Goal: Navigation & Orientation: Find specific page/section

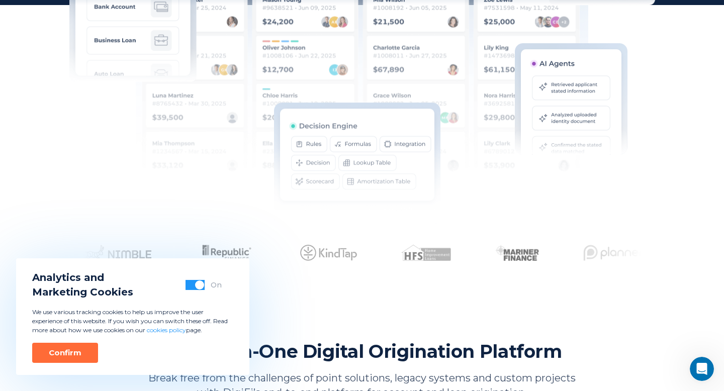
scroll to position [405, 0]
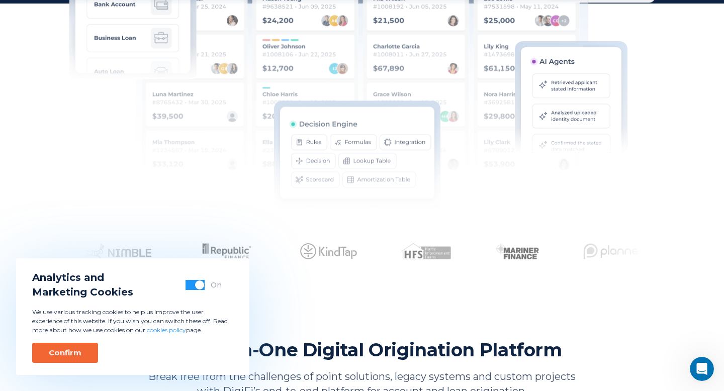
click at [75, 347] on button "Confirm" at bounding box center [65, 353] width 66 height 20
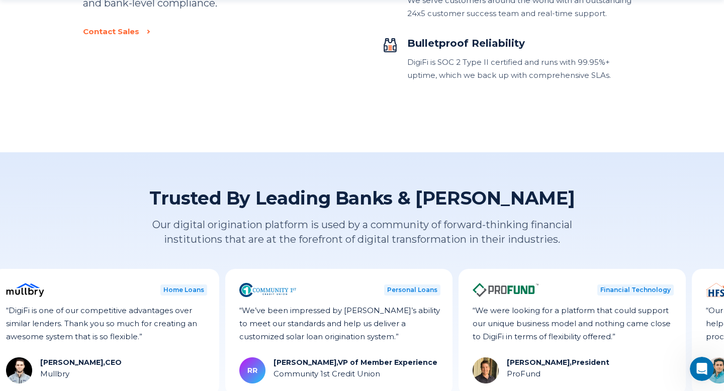
scroll to position [2395, 0]
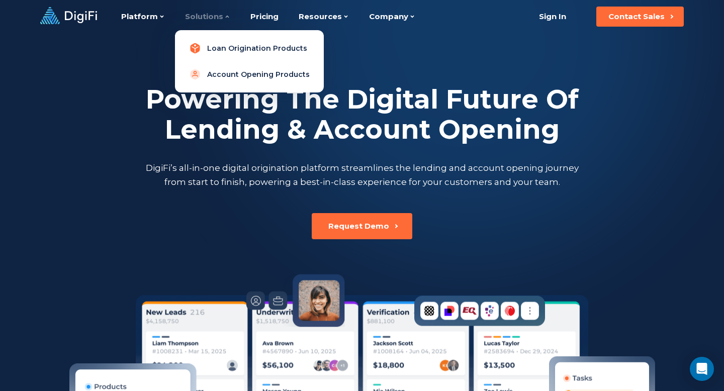
click at [244, 48] on link "Loan Origination Products" at bounding box center [249, 48] width 133 height 20
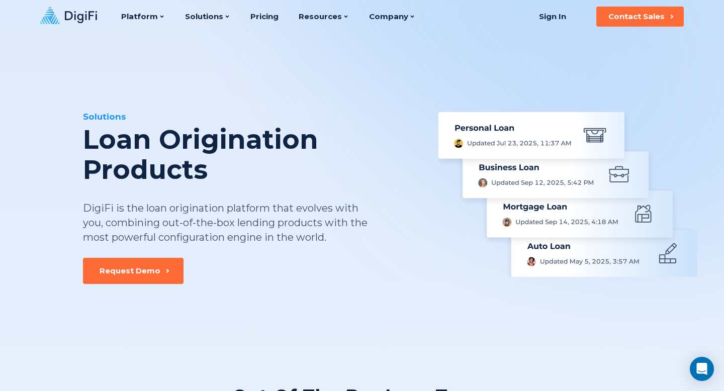
click at [83, 15] on icon at bounding box center [81, 17] width 32 height 12
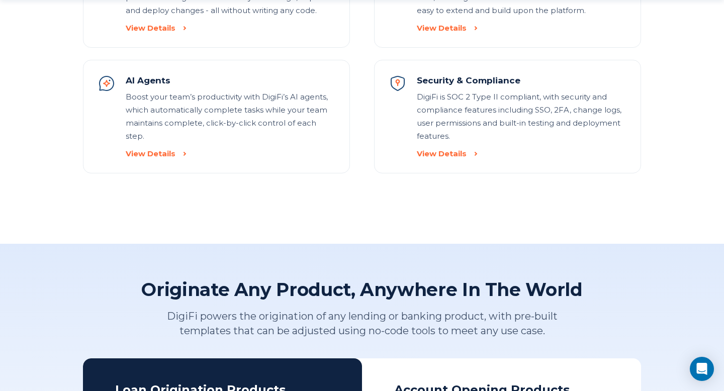
scroll to position [1296, 0]
